Goal: Task Accomplishment & Management: Manage account settings

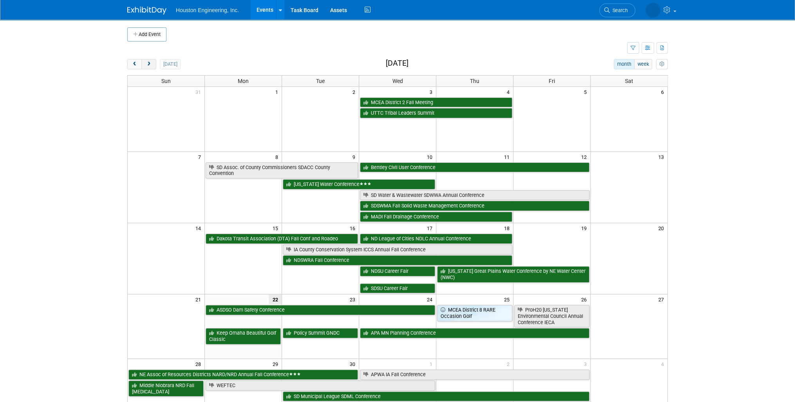
click at [149, 62] on span "next" at bounding box center [149, 64] width 6 height 5
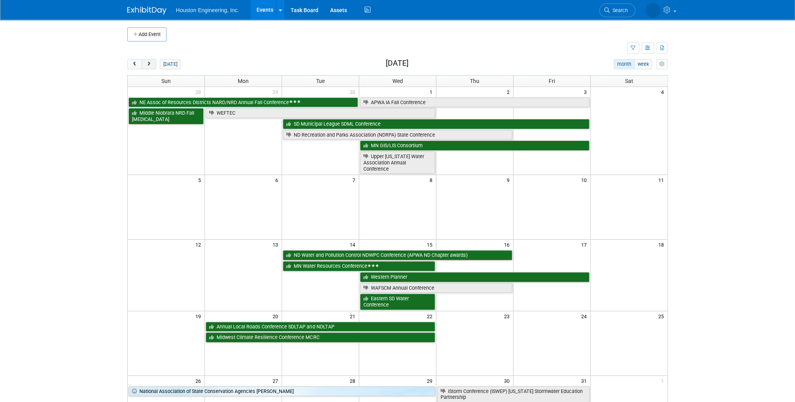
click at [153, 69] on button "next" at bounding box center [148, 64] width 14 height 10
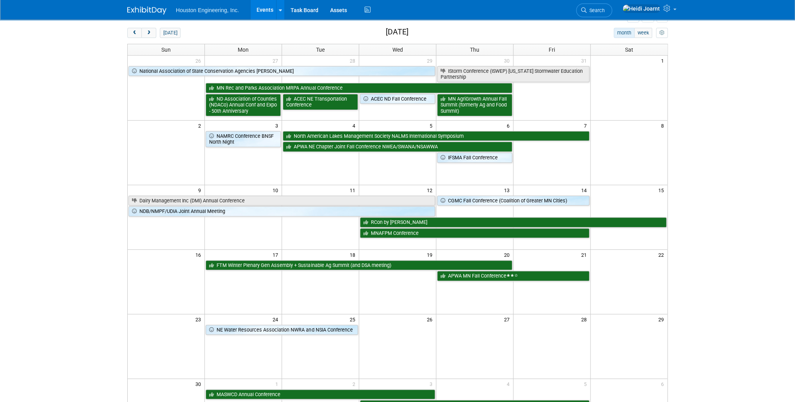
scroll to position [94, 0]
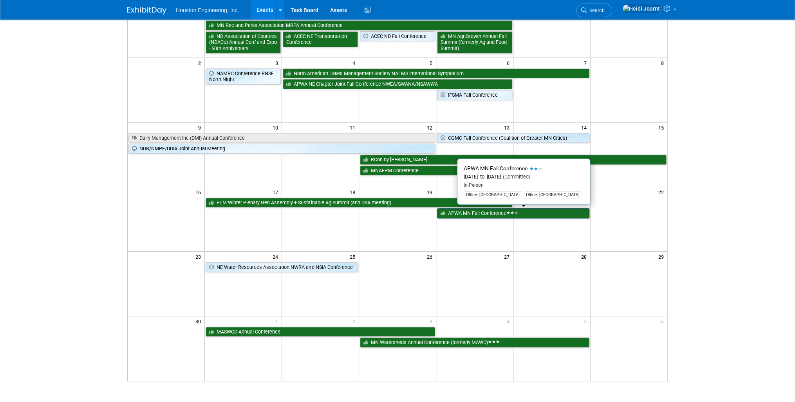
click at [460, 213] on link "APWA MN Fall Conference" at bounding box center [513, 213] width 152 height 10
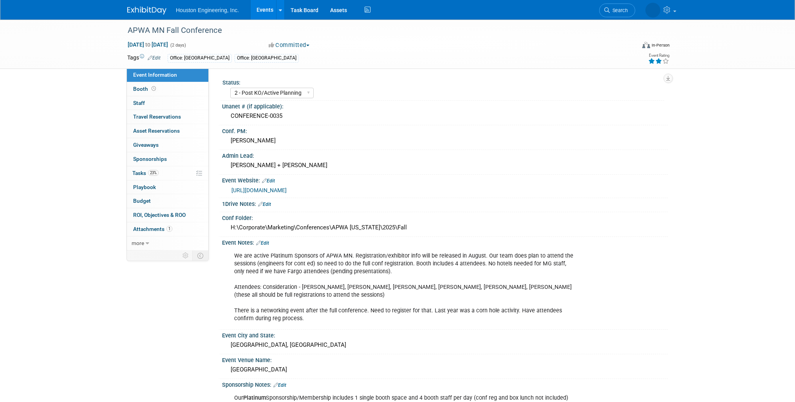
select select "2 - Post KO/Active Planning"
select select "Pending"
select select "Multi-sector/Any/All"
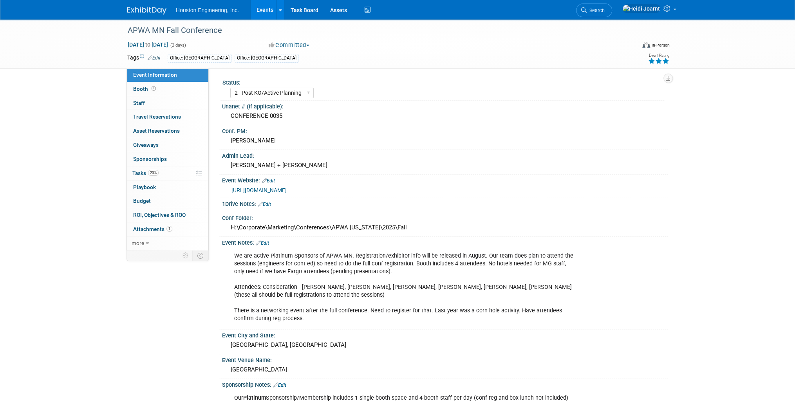
click at [664, 62] on icon at bounding box center [665, 60] width 7 height 5
click at [168, 173] on link "23% Tasks 23%" at bounding box center [167, 173] width 81 height 14
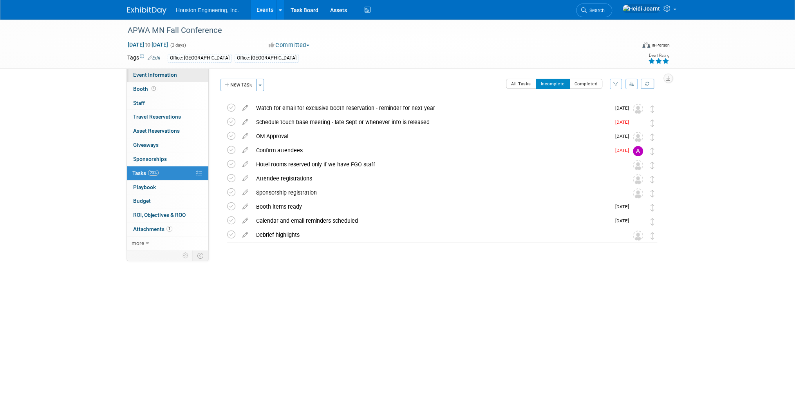
click at [166, 75] on span "Event Information" at bounding box center [155, 75] width 44 height 6
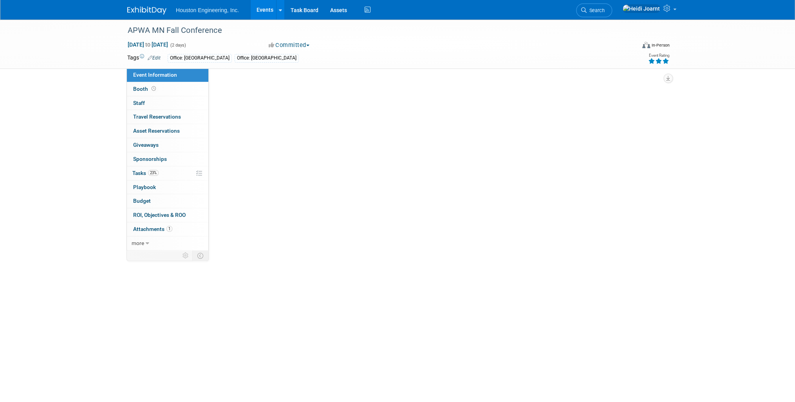
select select "2 - Post KO/Active Planning"
select select "Pending"
select select "Multi-sector/Any/All"
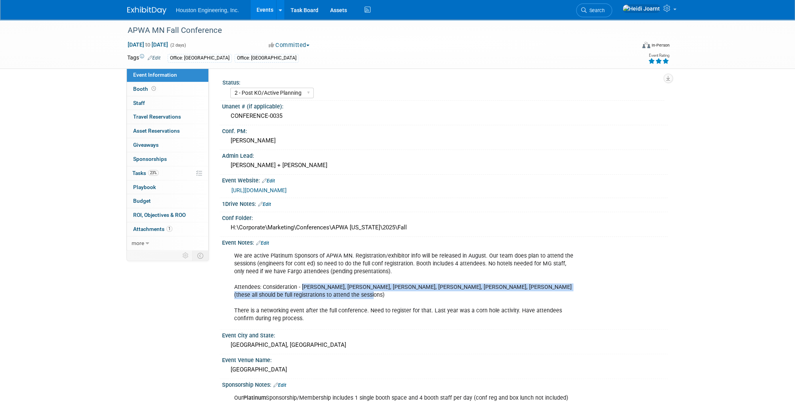
drag, startPoint x: 332, startPoint y: 293, endPoint x: 302, endPoint y: 285, distance: 31.2
click at [302, 285] on div "We are active Platinum Sponsors of APWA MN. Registration/exhibitor info will be…" at bounding box center [405, 287] width 353 height 79
copy div "[PERSON_NAME], [PERSON_NAME], [PERSON_NAME], [PERSON_NAME], [PERSON_NAME], [PER…"
drag, startPoint x: 407, startPoint y: 228, endPoint x: 222, endPoint y: 229, distance: 185.6
click at [222, 229] on div "H:\Corporate\Marketing\Conferences\APWA [US_STATE]\2025\Fall" at bounding box center [445, 228] width 446 height 13
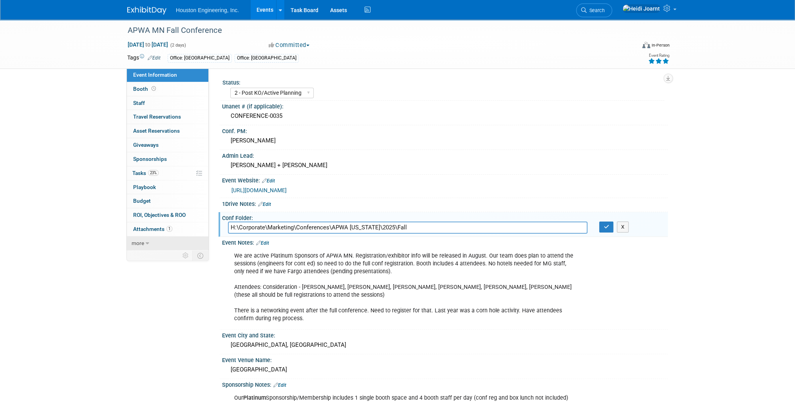
drag, startPoint x: 419, startPoint y: 226, endPoint x: 204, endPoint y: 235, distance: 215.6
click at [204, 235] on div "Event Information Event Info Booth Booth 0 Staff 0 Staff 0 Travel Reservations …" at bounding box center [397, 320] width 552 height 600
click at [605, 226] on icon "button" at bounding box center [605, 226] width 5 height 5
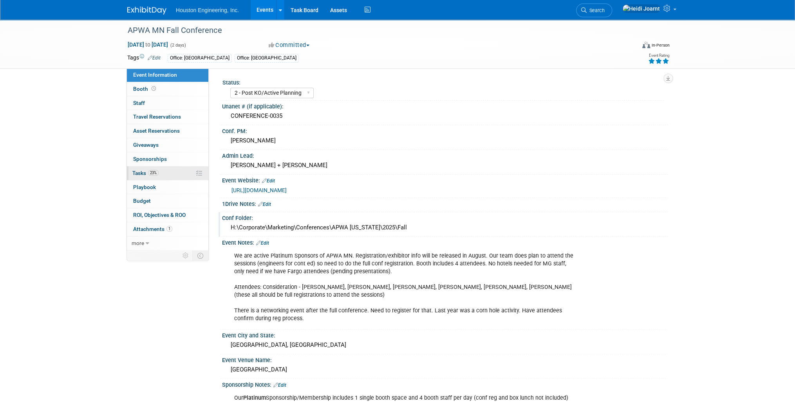
click at [160, 169] on link "23% Tasks 23%" at bounding box center [167, 173] width 81 height 14
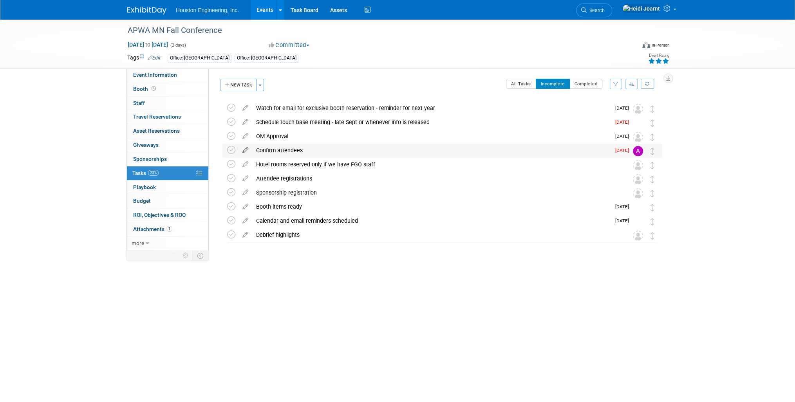
click at [244, 149] on icon at bounding box center [245, 149] width 14 height 10
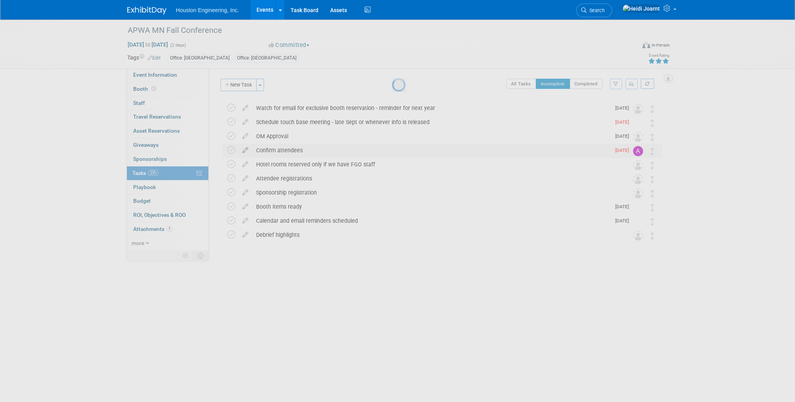
select select "8"
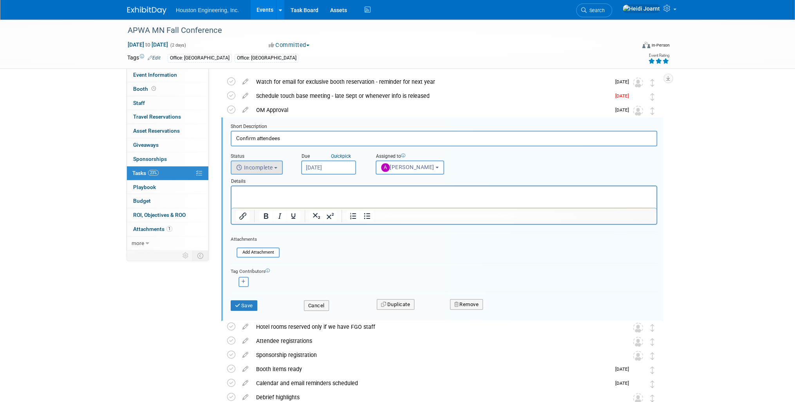
scroll to position [29, 0]
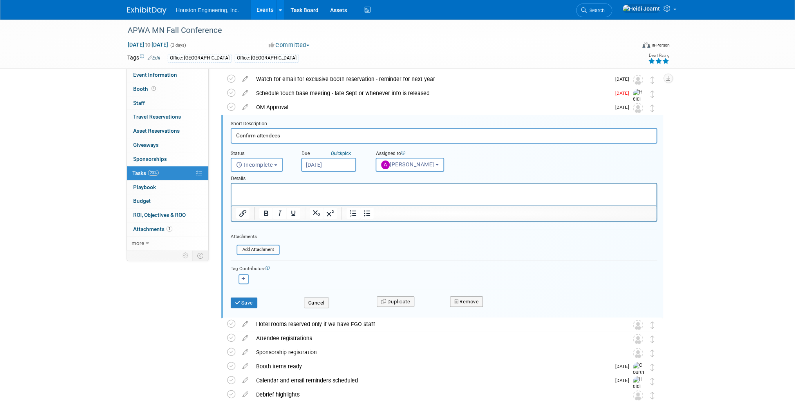
click at [332, 165] on input "[DATE]" at bounding box center [328, 165] width 55 height 14
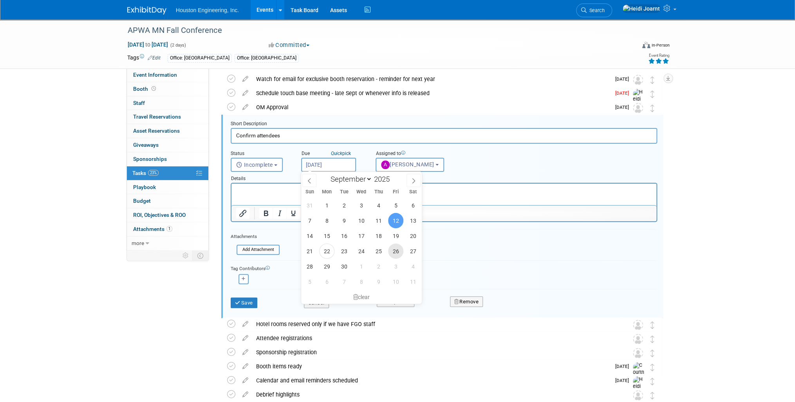
click at [401, 250] on span "26" at bounding box center [395, 251] width 15 height 15
type input "[DATE]"
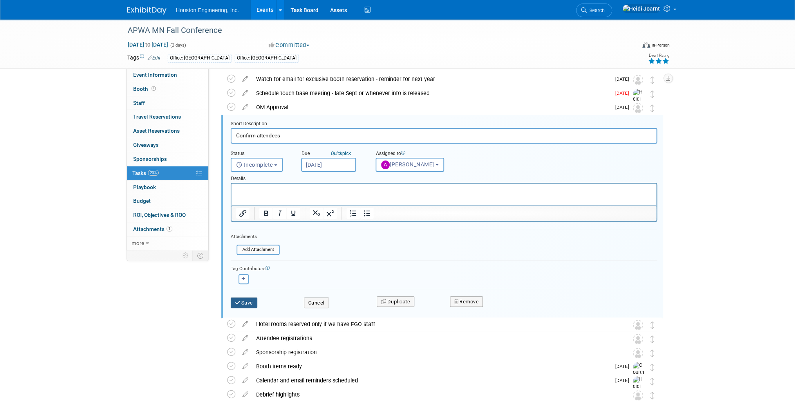
click at [249, 304] on button "Save" at bounding box center [244, 303] width 27 height 11
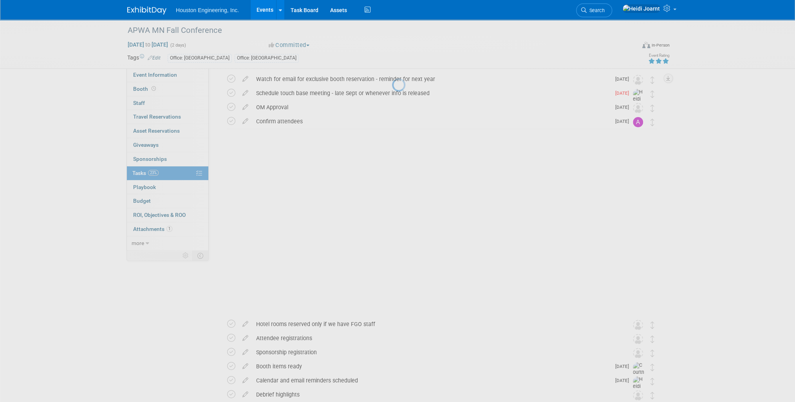
scroll to position [0, 0]
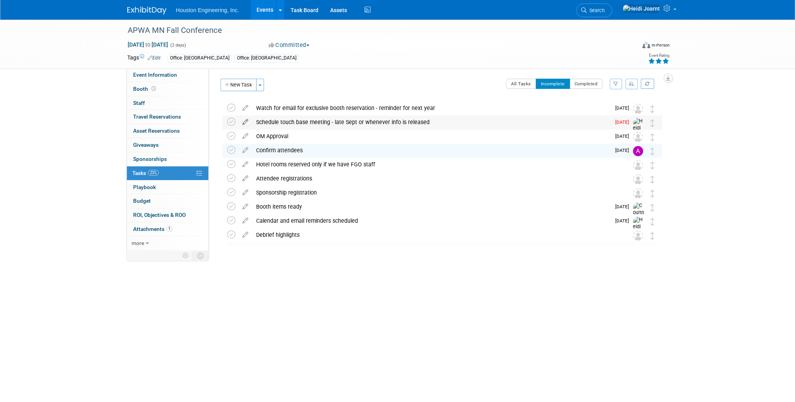
click at [244, 122] on icon at bounding box center [245, 121] width 14 height 10
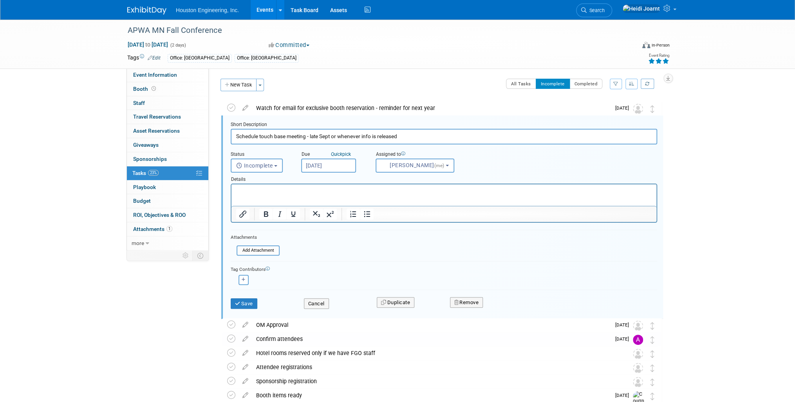
scroll to position [1, 0]
click at [321, 167] on input "[DATE]" at bounding box center [328, 165] width 55 height 14
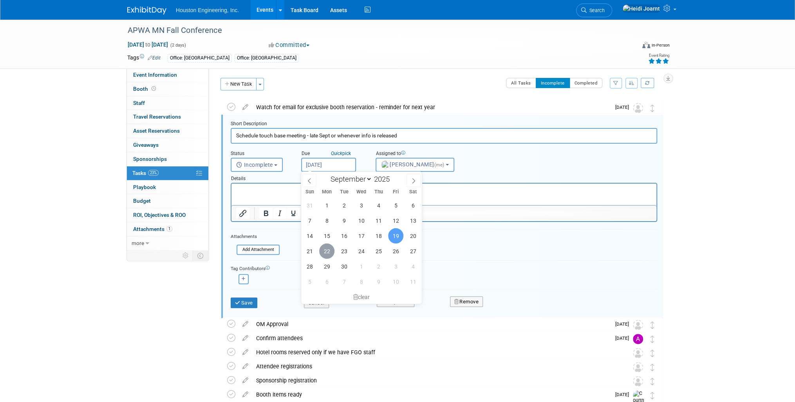
click at [326, 252] on span "22" at bounding box center [326, 251] width 15 height 15
type input "[DATE]"
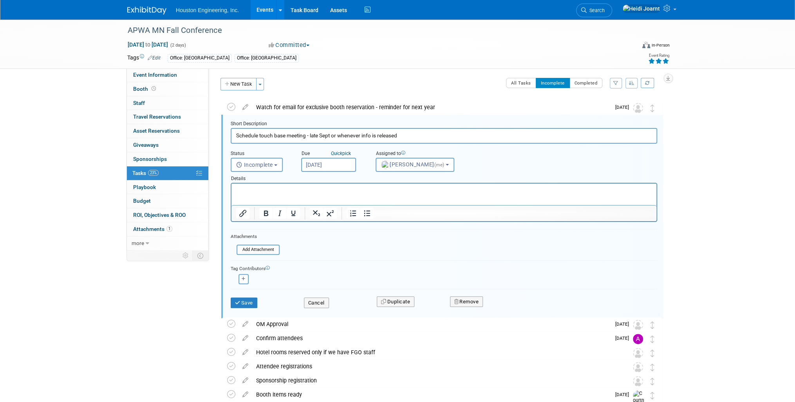
click at [281, 194] on html at bounding box center [443, 189] width 425 height 11
click at [250, 300] on button "Save" at bounding box center [244, 303] width 27 height 11
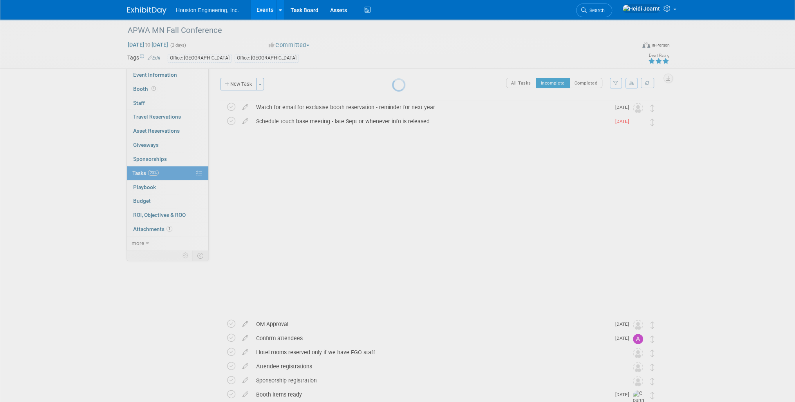
scroll to position [0, 0]
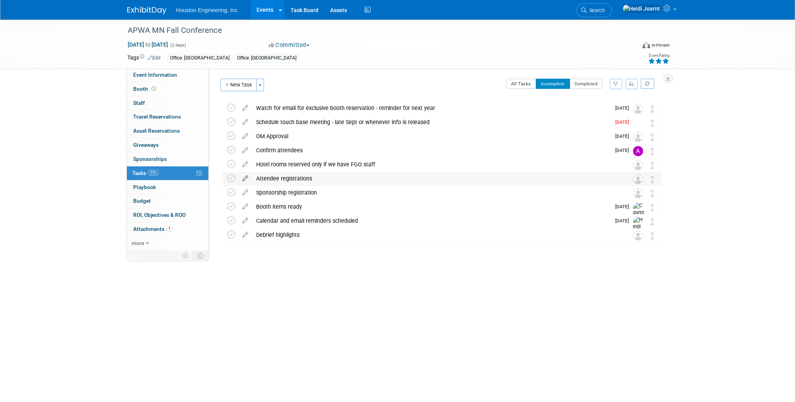
click at [249, 177] on icon at bounding box center [245, 177] width 14 height 10
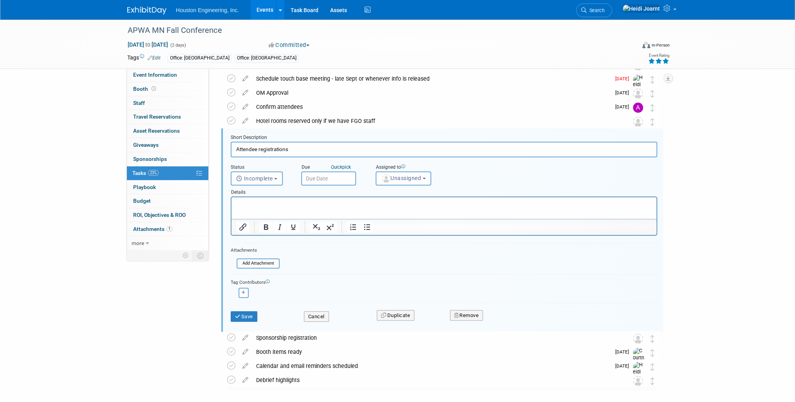
scroll to position [57, 0]
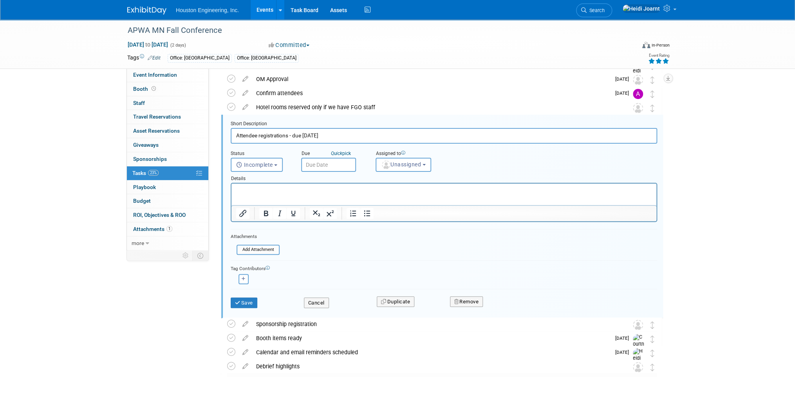
type input "Attendee registrations - due [DATE]"
click at [244, 301] on button "Save" at bounding box center [244, 303] width 27 height 11
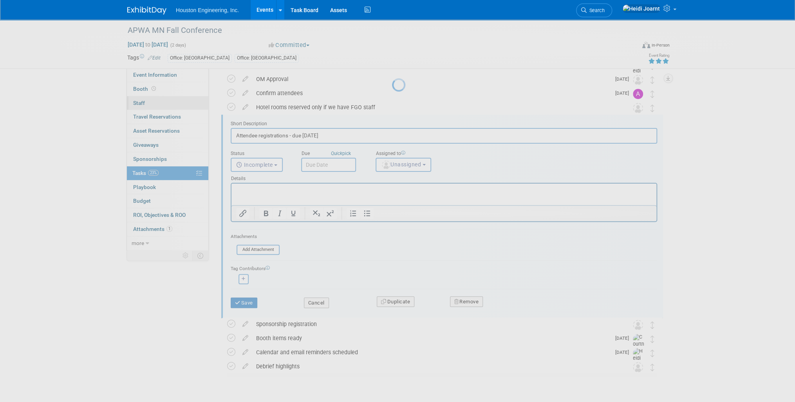
scroll to position [0, 0]
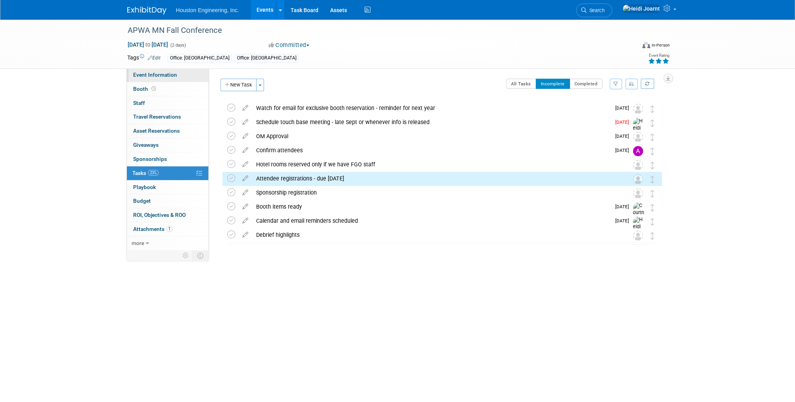
click at [166, 78] on span "Event Information" at bounding box center [155, 75] width 44 height 6
select select "2 - Post KO/Active Planning"
select select "Pending"
select select "Multi-sector/Any/All"
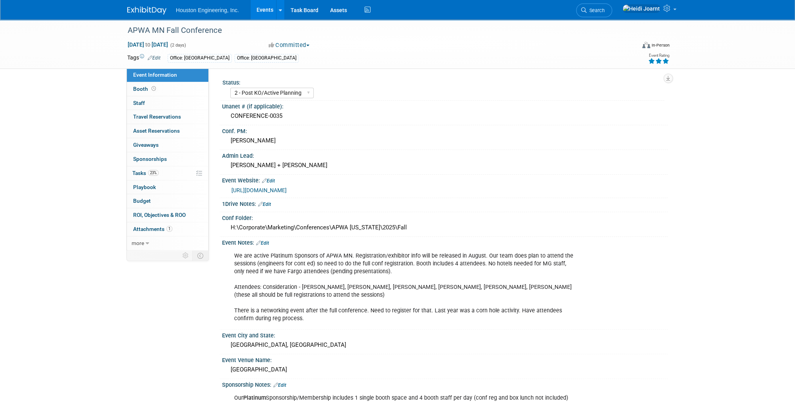
click at [287, 187] on link "[URL][DOMAIN_NAME]" at bounding box center [258, 190] width 55 height 6
click at [287, 114] on div "CONFERENCE-0035" at bounding box center [445, 116] width 434 height 12
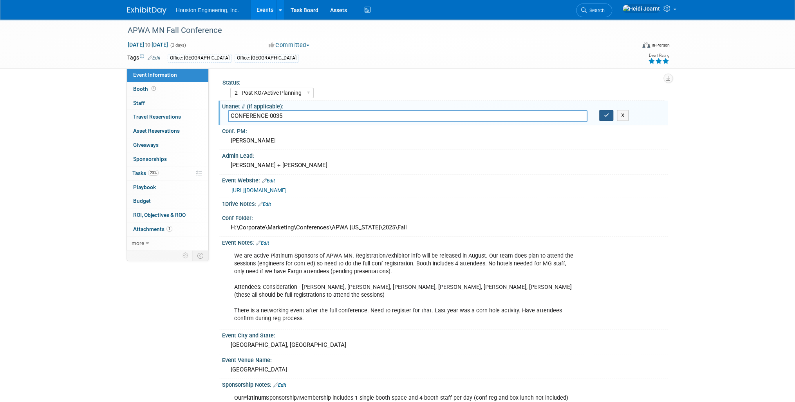
click at [609, 117] on button "button" at bounding box center [606, 115] width 14 height 11
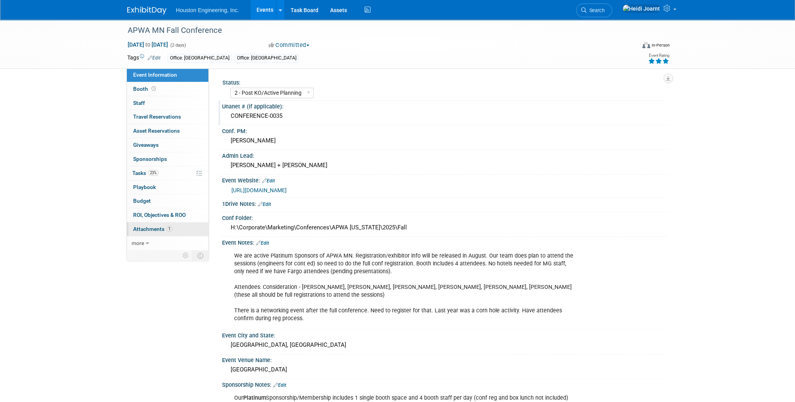
click at [173, 228] on link "1 Attachments 1" at bounding box center [167, 229] width 81 height 14
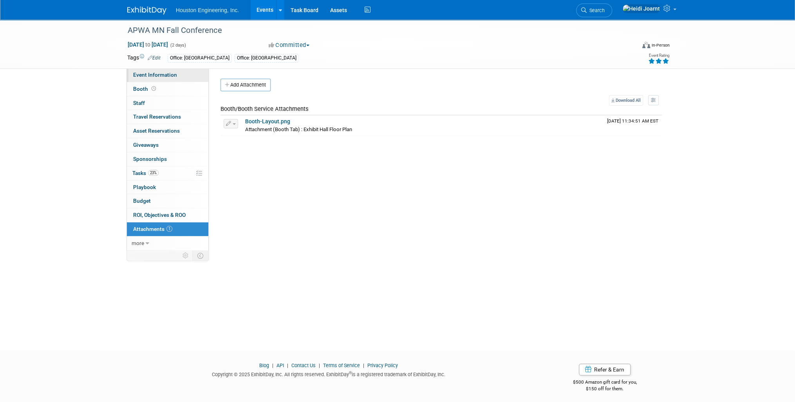
click at [168, 74] on span "Event Information" at bounding box center [155, 75] width 44 height 6
select select "2 - Post KO/Active Planning"
select select "Pending"
select select "Multi-sector/Any/All"
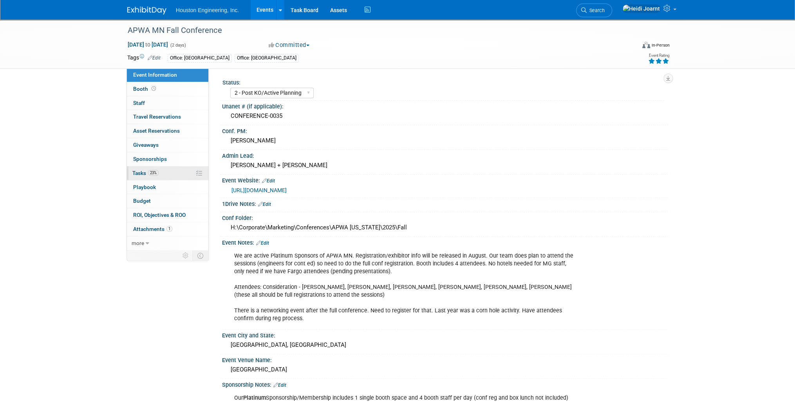
click at [170, 172] on link "23% Tasks 23%" at bounding box center [167, 173] width 81 height 14
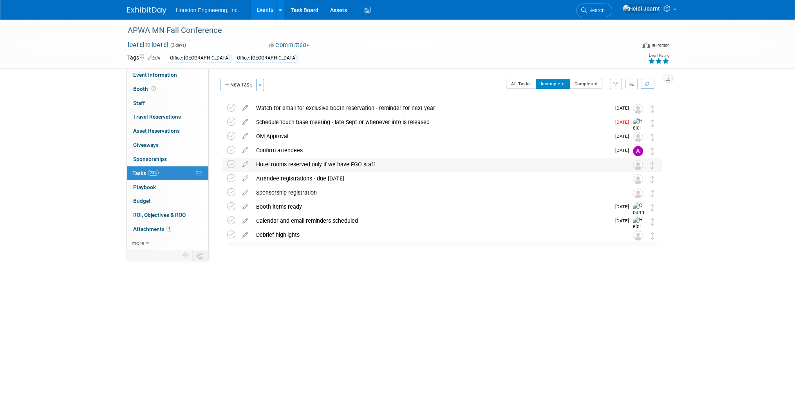
click at [297, 169] on div "Hotel rooms reserved only if we have FGO staff" at bounding box center [434, 164] width 365 height 13
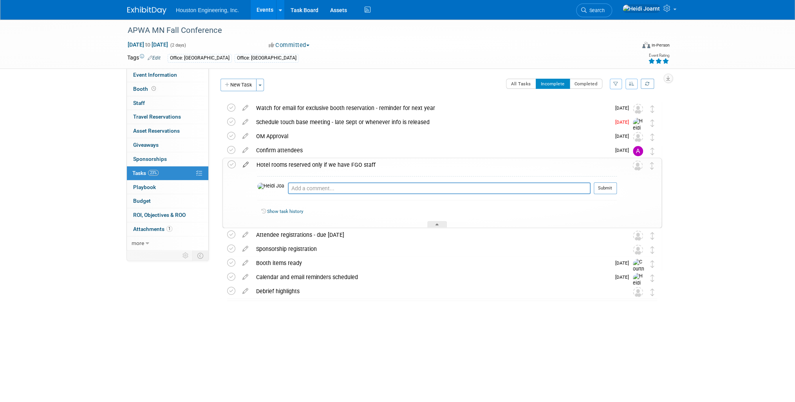
click at [246, 164] on icon at bounding box center [246, 163] width 14 height 10
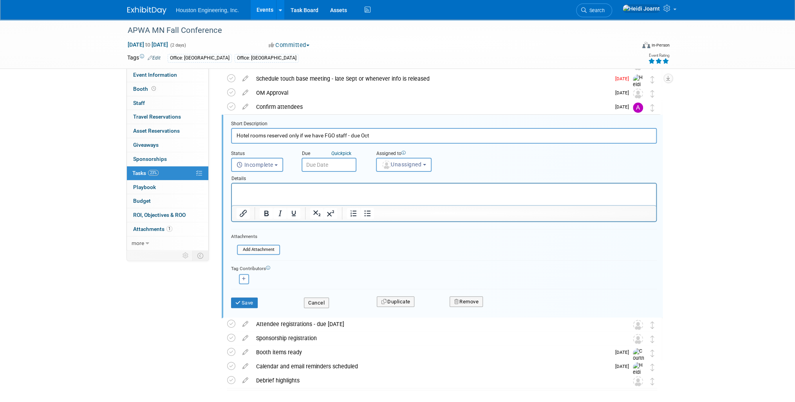
click at [360, 136] on input "Hotel rooms reserved only if we have FGO staff - due Oct" at bounding box center [444, 135] width 426 height 15
type input "Hotel rooms reserved only if we have FGO staff - book by [DATE] for $149/rate"
click at [249, 305] on button "Save" at bounding box center [244, 303] width 27 height 11
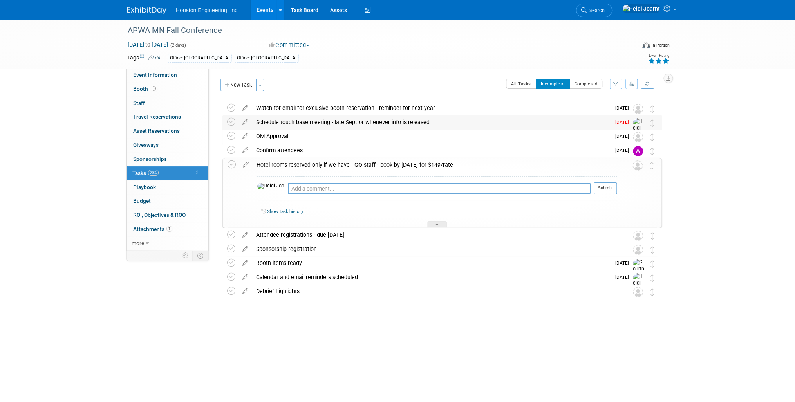
click at [273, 123] on div "Schedule touch base meeting - late Sept or whenever info is released" at bounding box center [431, 122] width 358 height 13
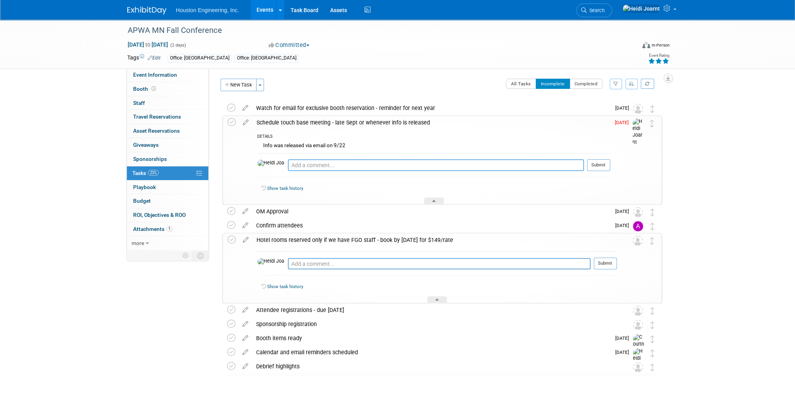
click at [302, 164] on textarea at bounding box center [436, 165] width 296 height 12
type textarea "B"
type textarea "Scheduled for 9/24"
click at [596, 166] on button "Submit" at bounding box center [598, 165] width 23 height 12
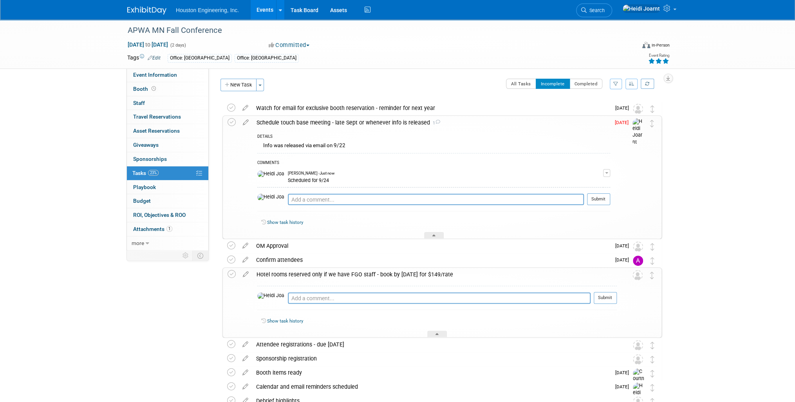
click at [238, 125] on td at bounding box center [233, 177] width 11 height 123
click at [231, 125] on icon at bounding box center [232, 122] width 8 height 8
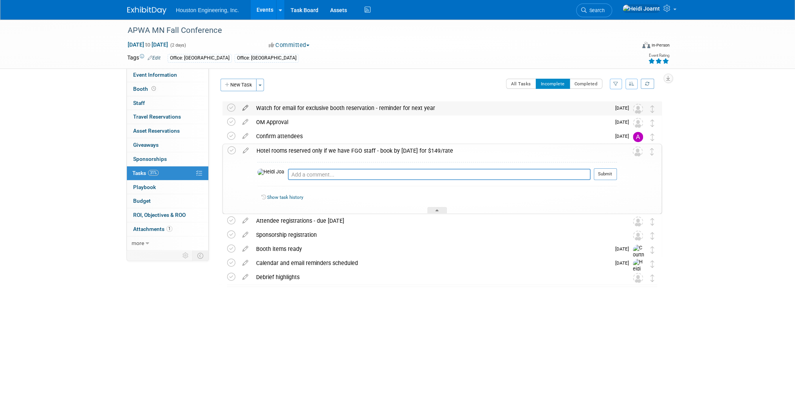
click at [245, 108] on icon at bounding box center [245, 106] width 14 height 10
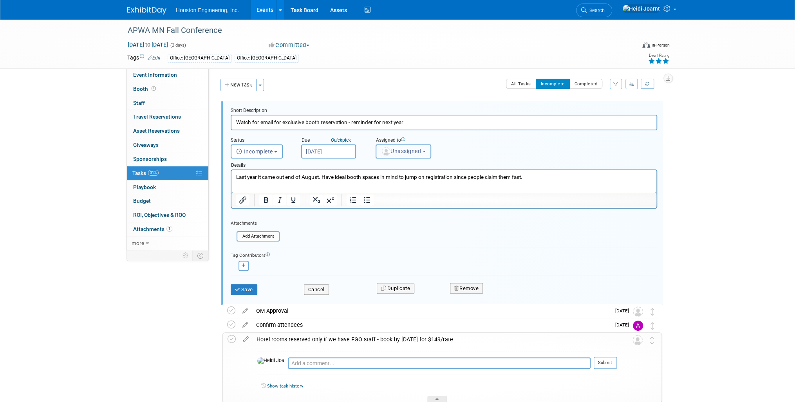
click at [396, 144] on button "Unassigned" at bounding box center [404, 151] width 56 height 14
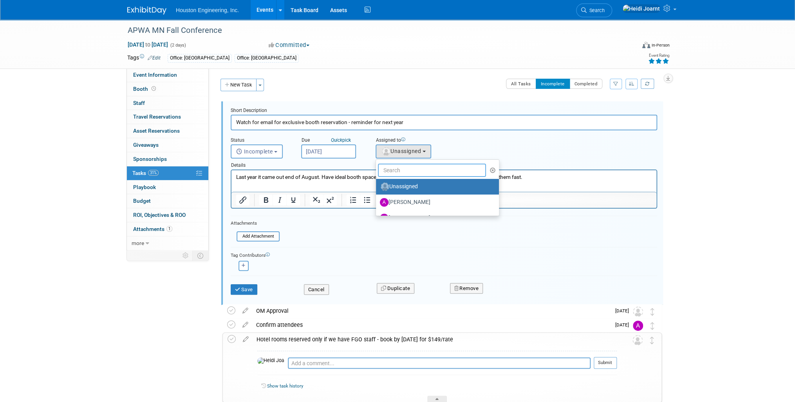
click at [408, 164] on input "text" at bounding box center [432, 170] width 108 height 13
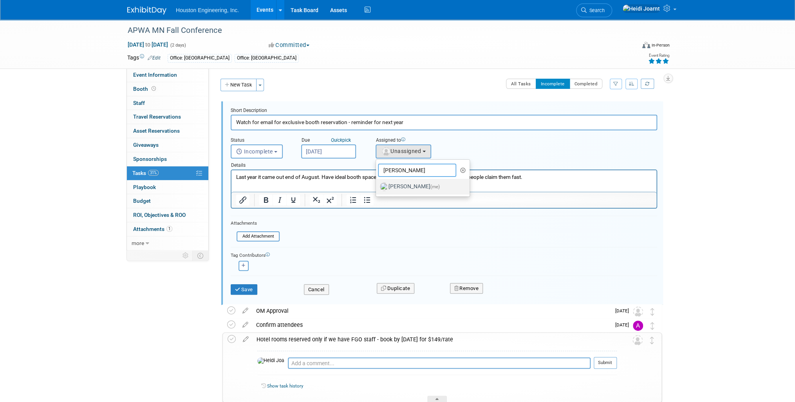
type input "[PERSON_NAME]"
click at [412, 187] on label "[PERSON_NAME] (me)" at bounding box center [421, 187] width 82 height 13
click at [377, 187] on input "[PERSON_NAME] (me)" at bounding box center [374, 185] width 5 height 5
select select "6d2580fd-cc23-403a-9f47-834f17e7f51f"
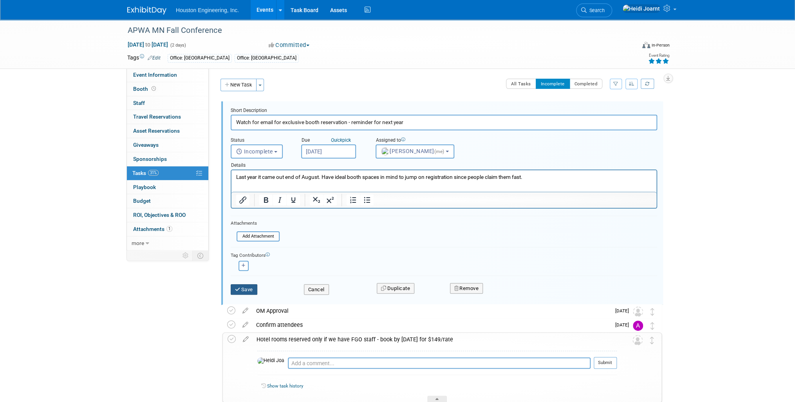
click at [244, 284] on button "Save" at bounding box center [244, 289] width 27 height 11
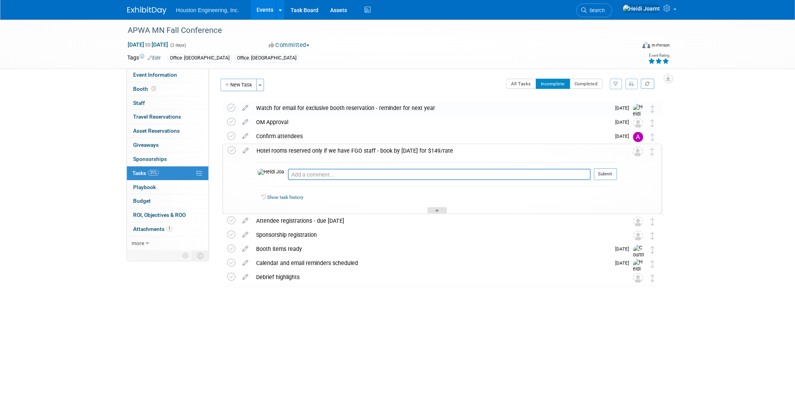
click at [441, 211] on div at bounding box center [437, 210] width 20 height 7
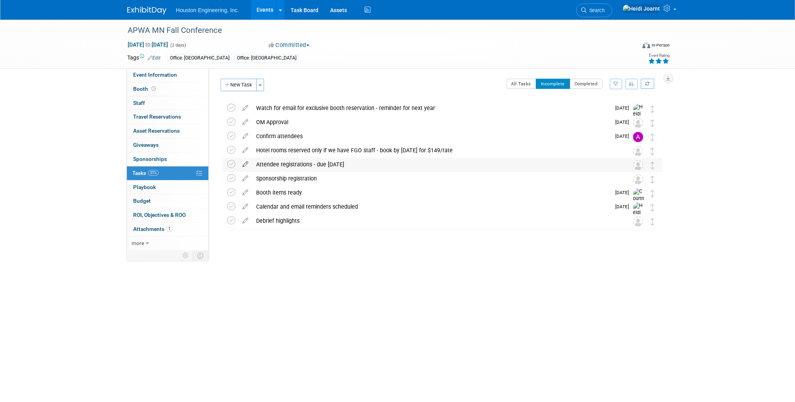
click at [248, 163] on icon at bounding box center [245, 163] width 14 height 10
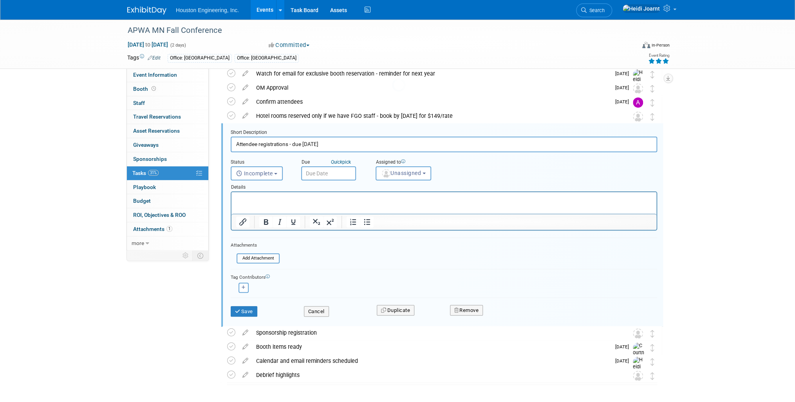
scroll to position [43, 0]
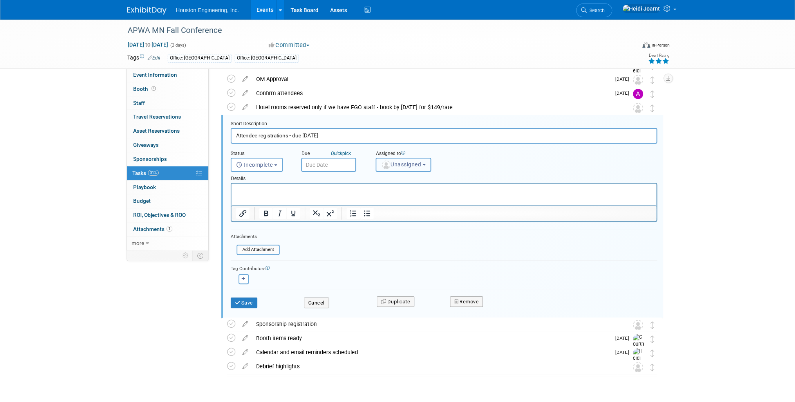
click at [401, 165] on span "Unassigned" at bounding box center [401, 164] width 40 height 6
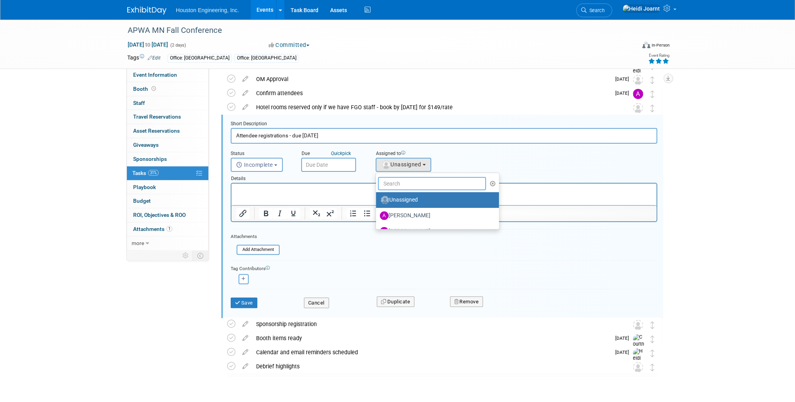
click at [403, 182] on input "text" at bounding box center [432, 183] width 108 height 13
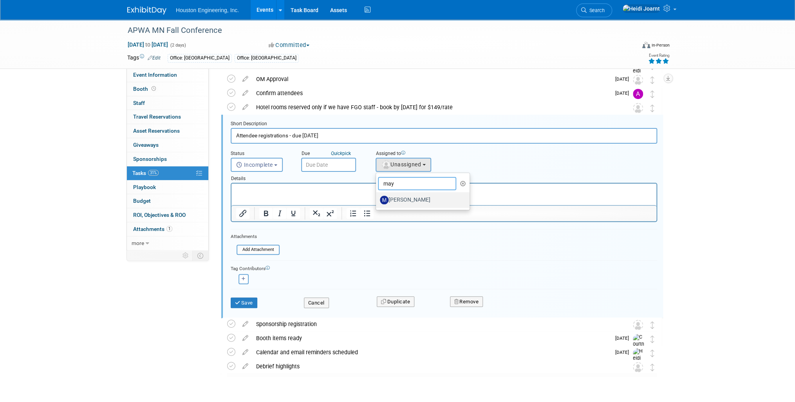
type input "may"
click at [417, 196] on label "[PERSON_NAME]" at bounding box center [421, 200] width 82 height 13
click at [377, 197] on input "[PERSON_NAME]" at bounding box center [374, 199] width 5 height 5
select select "b066a06f-afde-465b-b1a4-5167cfcaba09"
click at [324, 159] on input "text" at bounding box center [328, 165] width 55 height 14
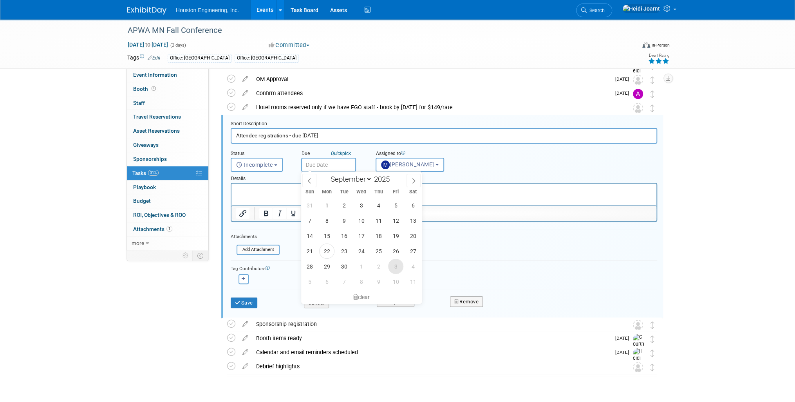
click at [394, 263] on span "3" at bounding box center [395, 266] width 15 height 15
type input "[DATE]"
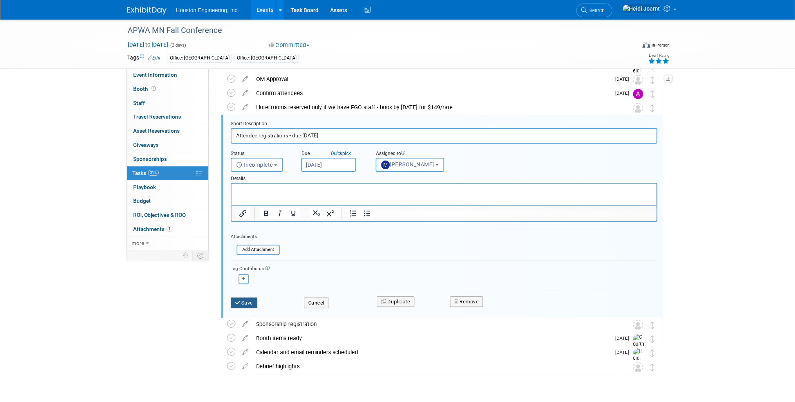
click at [249, 300] on button "Save" at bounding box center [244, 303] width 27 height 11
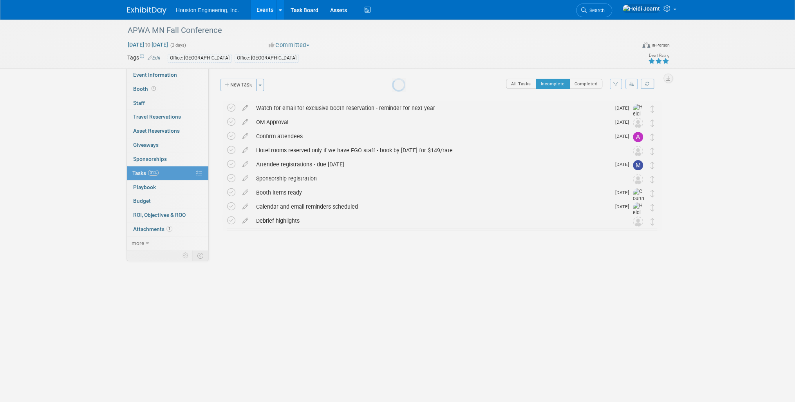
scroll to position [0, 0]
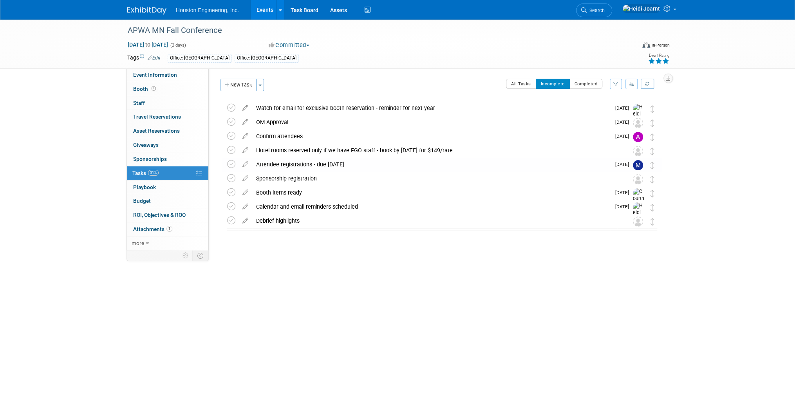
click at [283, 163] on div "Attendee registrations - due [DATE]" at bounding box center [431, 164] width 358 height 13
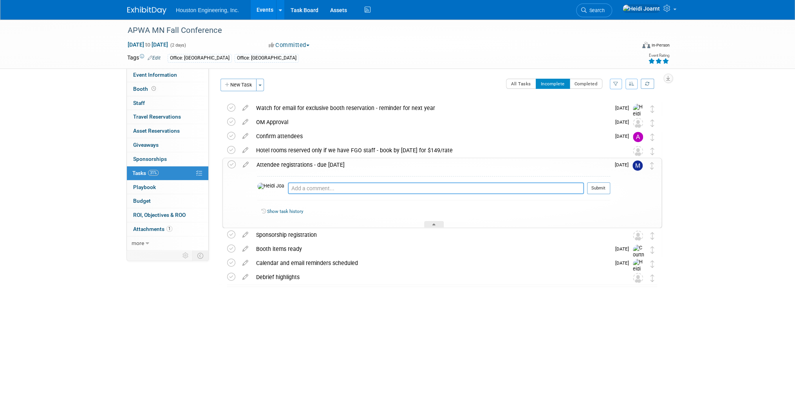
click at [301, 191] on textarea at bounding box center [436, 188] width 296 height 12
type textarea "Wait until our KO meeting for details, I'm mapping out some tasks for now."
click at [609, 188] on button "Submit" at bounding box center [598, 188] width 23 height 12
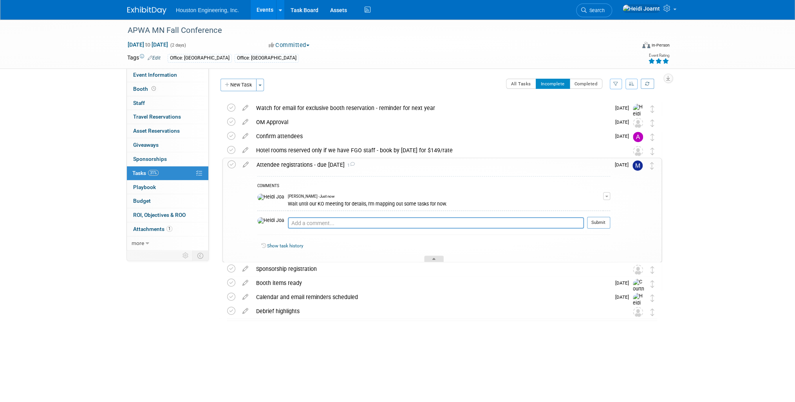
click at [435, 258] on icon at bounding box center [433, 260] width 3 height 5
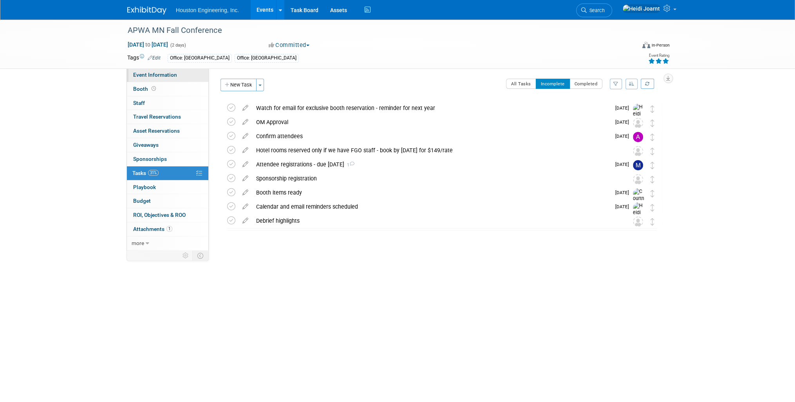
click at [185, 79] on link "Event Information" at bounding box center [167, 75] width 81 height 14
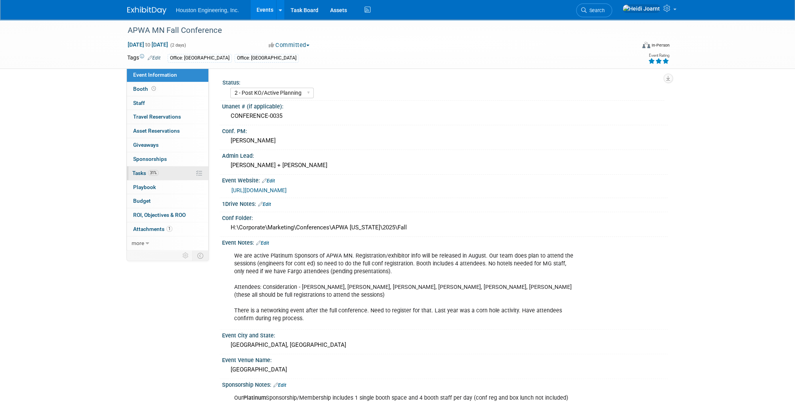
click at [164, 171] on link "31% Tasks 31%" at bounding box center [167, 173] width 81 height 14
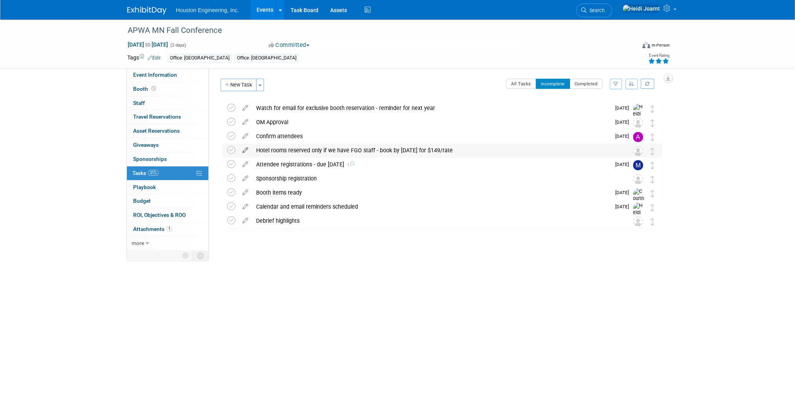
click at [244, 148] on icon at bounding box center [245, 149] width 14 height 10
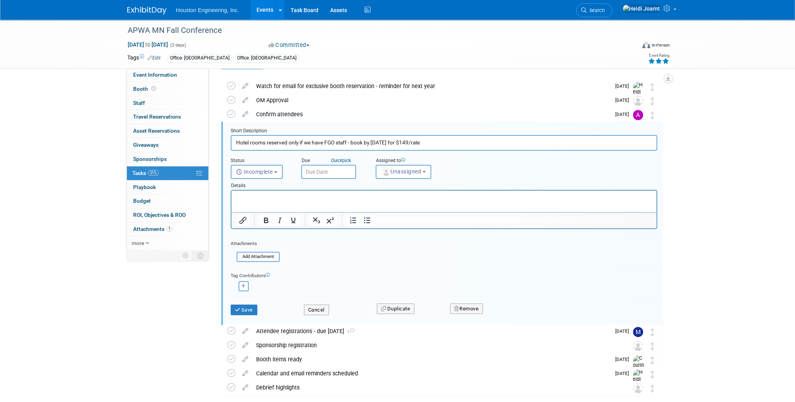
scroll to position [29, 0]
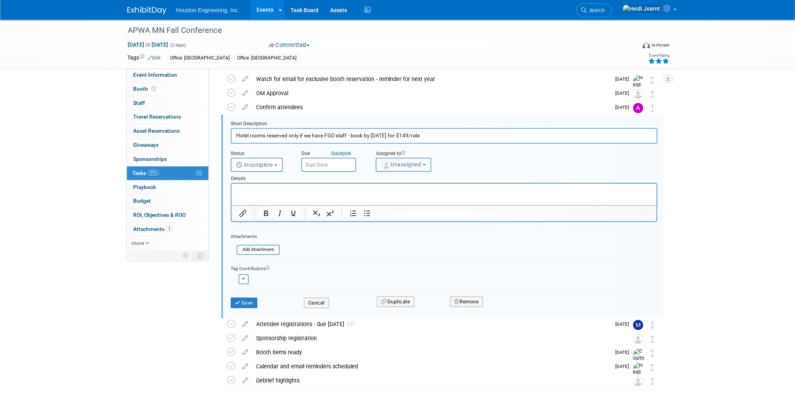
click at [392, 161] on span "Unassigned" at bounding box center [401, 164] width 40 height 6
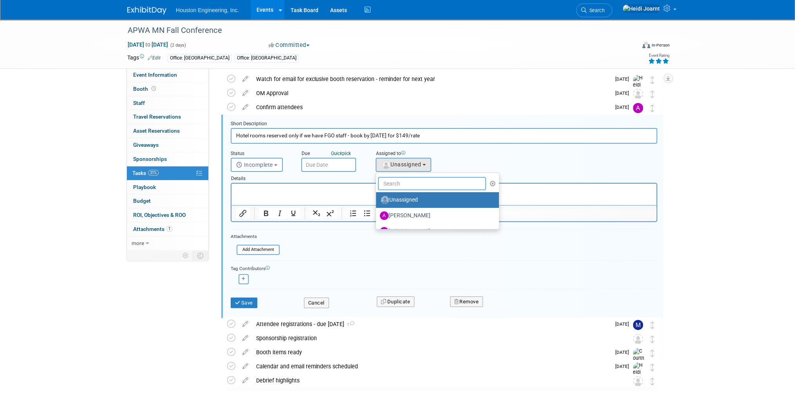
click at [403, 180] on input "text" at bounding box center [432, 183] width 108 height 13
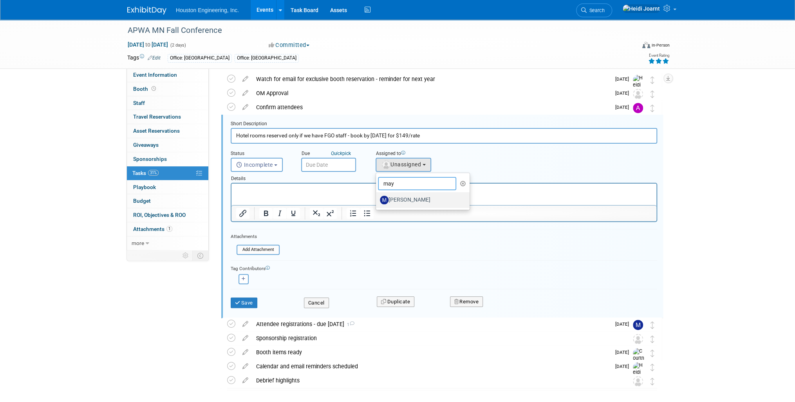
type input "may"
click at [403, 199] on label "[PERSON_NAME]" at bounding box center [421, 200] width 82 height 13
click at [377, 199] on input "[PERSON_NAME]" at bounding box center [374, 199] width 5 height 5
select select "b066a06f-afde-465b-b1a4-5167cfcaba09"
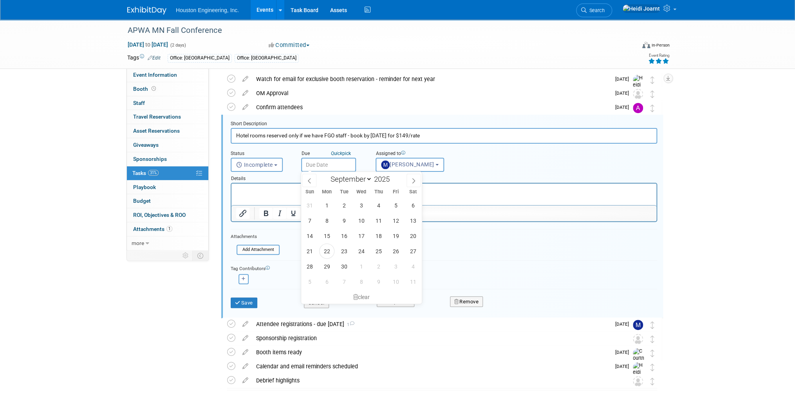
click at [321, 166] on input "text" at bounding box center [328, 165] width 55 height 14
click at [417, 182] on span at bounding box center [413, 180] width 14 height 13
select select "9"
click at [396, 205] on span "3" at bounding box center [395, 205] width 15 height 15
type input "[DATE]"
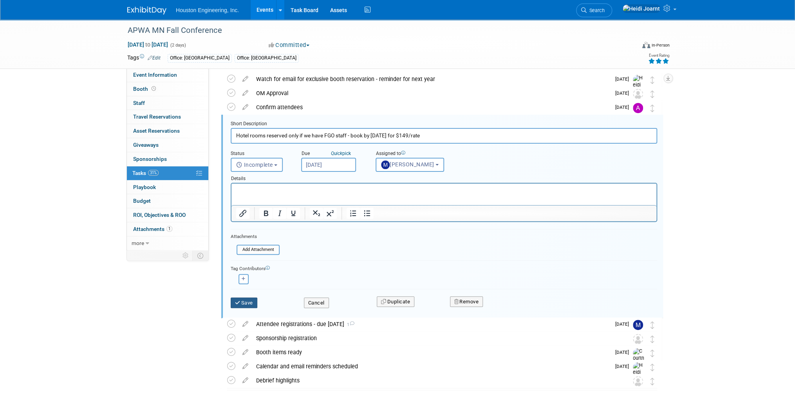
click at [249, 300] on button "Save" at bounding box center [244, 303] width 27 height 11
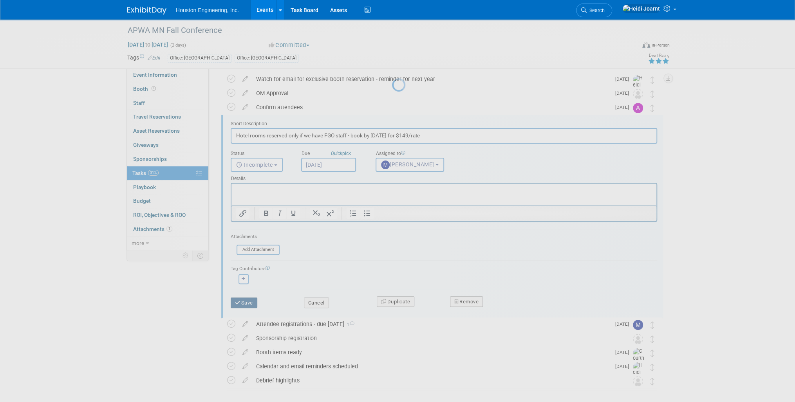
scroll to position [0, 0]
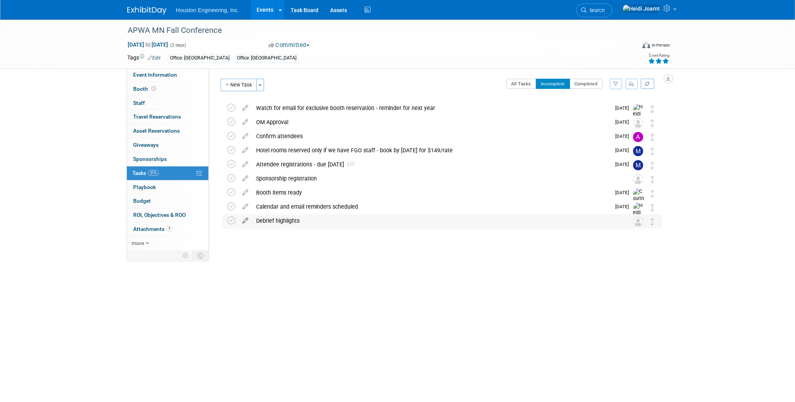
click at [244, 219] on icon at bounding box center [245, 219] width 14 height 10
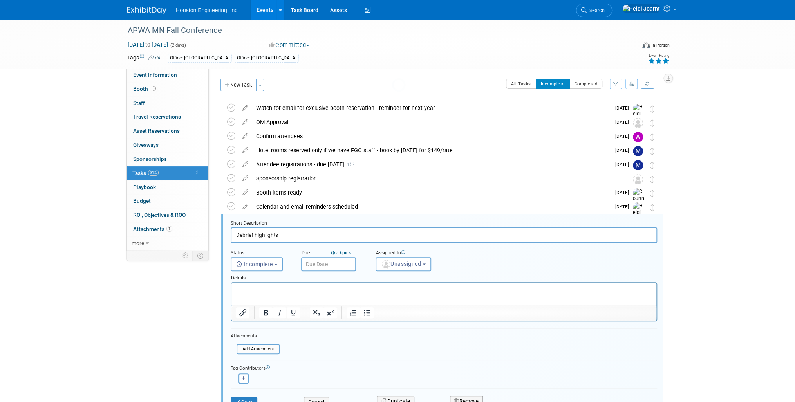
scroll to position [62, 0]
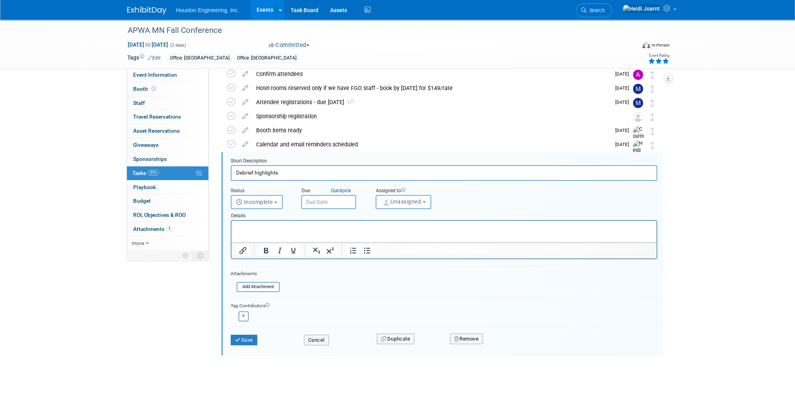
drag, startPoint x: 276, startPoint y: 170, endPoint x: 204, endPoint y: 172, distance: 72.5
click at [204, 172] on div "Event Information Event Info Booth Booth 0 Staff 0 Staff 0 Travel Reservations …" at bounding box center [397, 172] width 552 height 430
type input "Schedule debrief meeting"
click at [249, 341] on button "Save" at bounding box center [244, 340] width 27 height 11
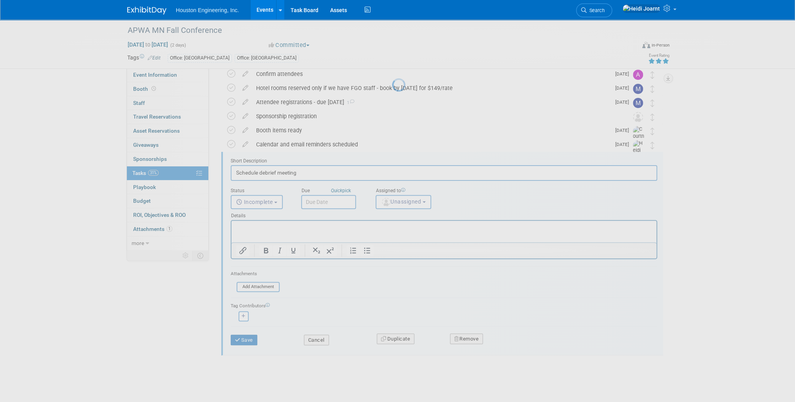
scroll to position [0, 0]
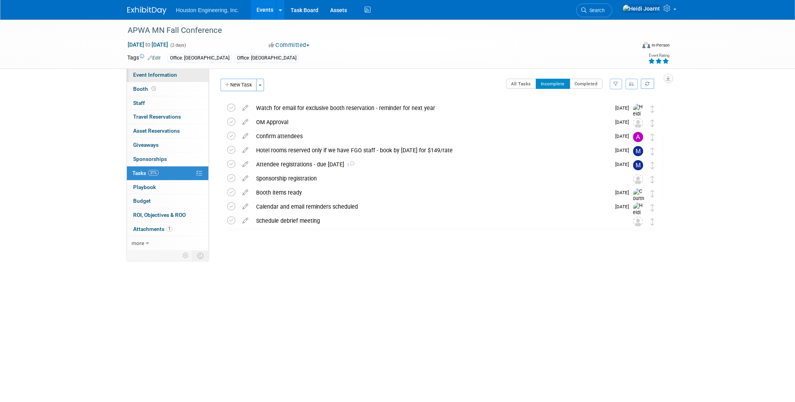
click at [170, 76] on span "Event Information" at bounding box center [155, 75] width 44 height 6
select select "2 - Post KO/Active Planning"
select select "Pending"
select select "Multi-sector/Any/All"
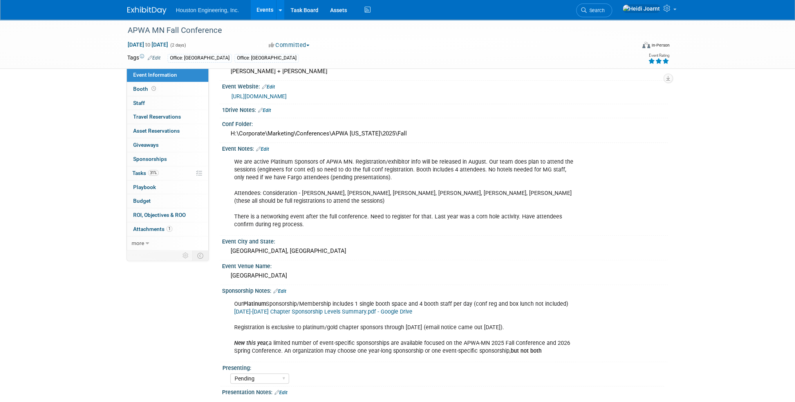
scroll to position [157, 0]
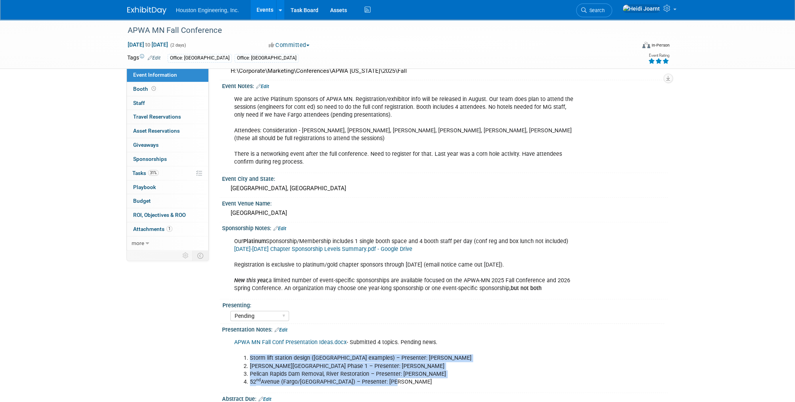
drag, startPoint x: 403, startPoint y: 377, endPoint x: 233, endPoint y: 354, distance: 171.5
click at [233, 354] on div "APWA MN Fall Conf Presentation Ideas.docx - Submitted 4 topics. Pending news. S…" at bounding box center [405, 362] width 353 height 55
copy ol "Storm lift station design ([GEOGRAPHIC_DATA] examples) – Presenter: [PERSON_NAM…"
click at [266, 85] on link "Edit" at bounding box center [262, 86] width 13 height 5
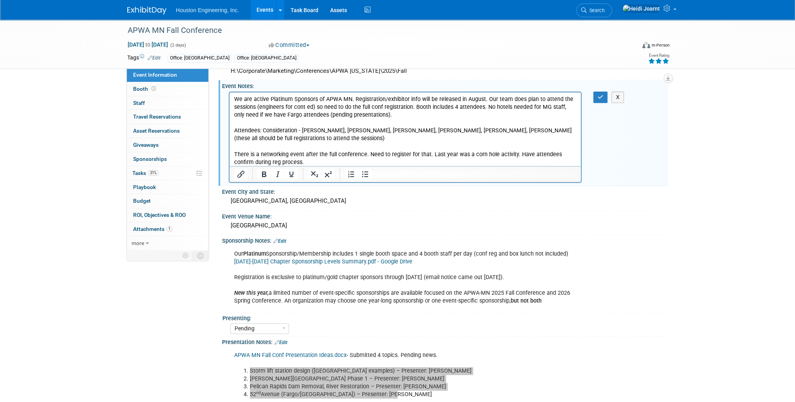
scroll to position [0, 0]
click at [360, 173] on icon "Bullet list" at bounding box center [364, 174] width 9 height 9
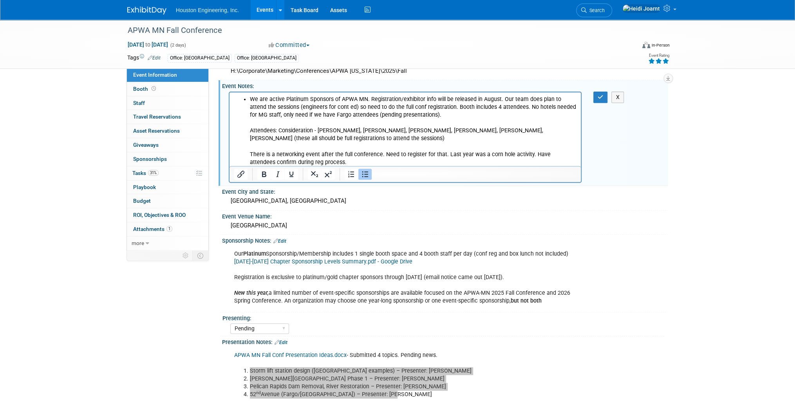
click at [424, 115] on li "We are active Platinum Sponsors of APWA MN. Registration/exhibitor info will be…" at bounding box center [413, 130] width 327 height 71
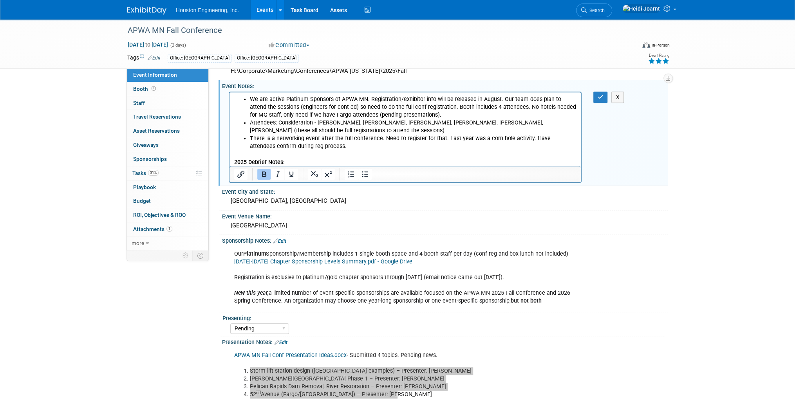
click at [348, 160] on p "2025 Debrief Notes:" at bounding box center [405, 162] width 342 height 8
drag, startPoint x: 249, startPoint y: 163, endPoint x: 242, endPoint y: 163, distance: 7.0
click at [242, 163] on b "2025 Debrief Notes:" at bounding box center [259, 162] width 51 height 7
click at [320, 161] on p "2024 Debrief Notes:" at bounding box center [405, 162] width 342 height 8
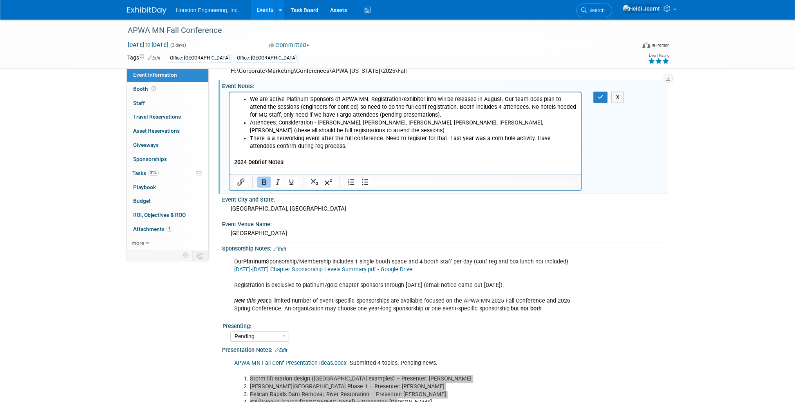
click at [264, 182] on icon "Bold" at bounding box center [263, 181] width 9 height 9
click at [360, 181] on icon "Bullet list" at bounding box center [364, 181] width 9 height 9
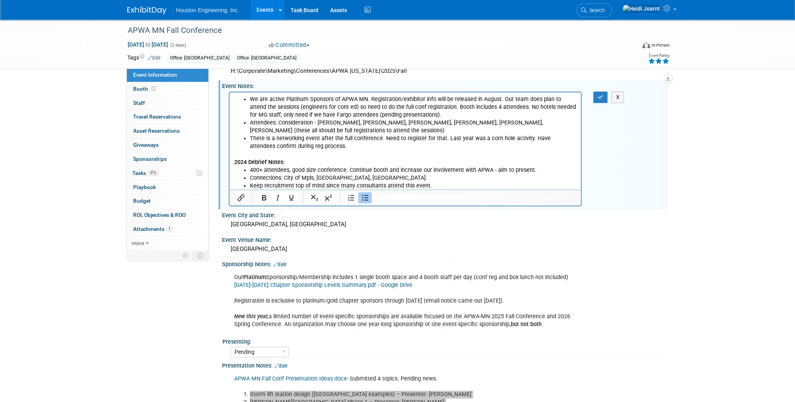
click at [345, 168] on li "400+ attendees, good size conference. Continue booth and increase our involveme…" at bounding box center [413, 170] width 327 height 8
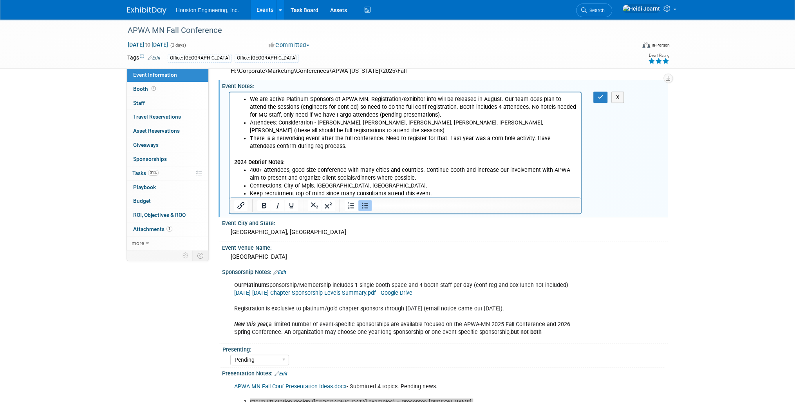
click at [451, 181] on li "400+ attendees, good size conference with many cities and counties. Continue bo…" at bounding box center [413, 174] width 327 height 16
click at [400, 186] on li "Connections: City of Mpls, [GEOGRAPHIC_DATA], [GEOGRAPHIC_DATA]." at bounding box center [413, 186] width 327 height 8
click at [432, 193] on li "Keep recruitment top of mind since many consultants attend this event." at bounding box center [413, 194] width 327 height 8
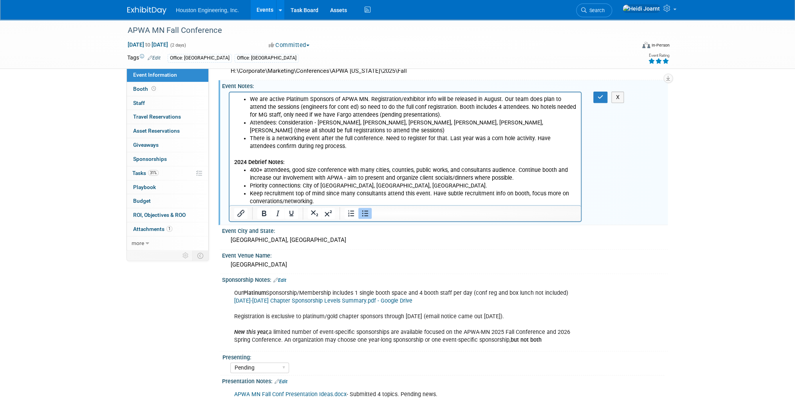
click at [518, 177] on li "400+ attendees, good size conference with many cities, counties, public works, …" at bounding box center [413, 174] width 327 height 16
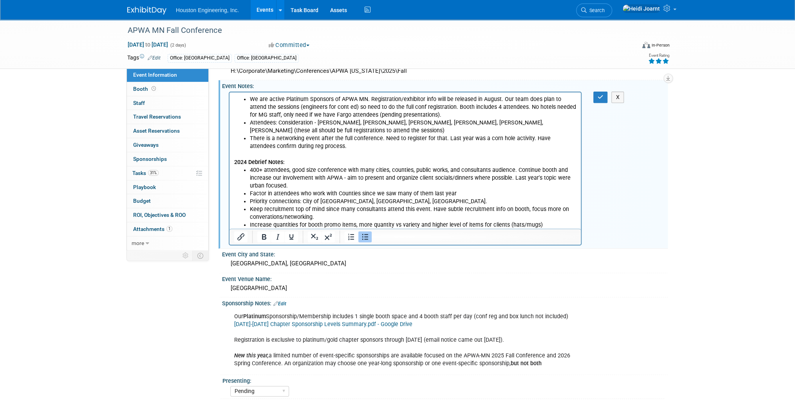
click at [343, 191] on li "Factor in attendees who work with Counties since we saw many of them last year" at bounding box center [413, 194] width 327 height 8
drag, startPoint x: 462, startPoint y: 194, endPoint x: 251, endPoint y: 193, distance: 211.5
click at [251, 193] on li "Factor in attendees who work with Counties since we saw many of them last year" at bounding box center [413, 194] width 327 height 8
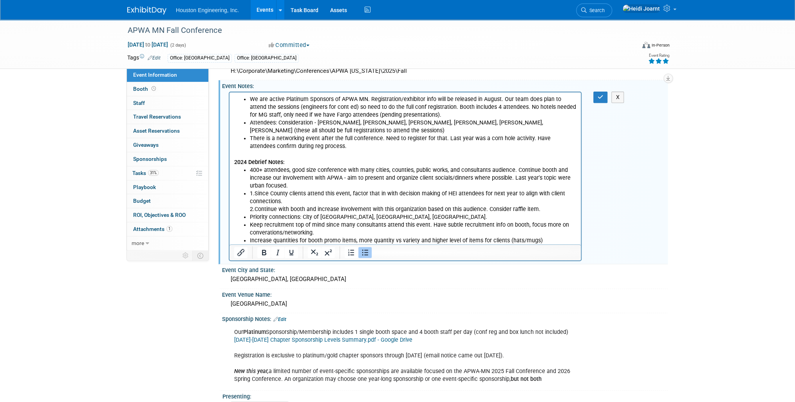
click at [262, 192] on p "1. Since County clients attend this event, factor that in with decision making …" at bounding box center [413, 198] width 327 height 16
drag, startPoint x: 591, startPoint y: 99, endPoint x: 595, endPoint y: 98, distance: 4.8
click at [595, 98] on div "X" at bounding box center [605, 97] width 36 height 11
click at [595, 98] on button "button" at bounding box center [600, 97] width 14 height 11
